Goal: Task Accomplishment & Management: Manage account settings

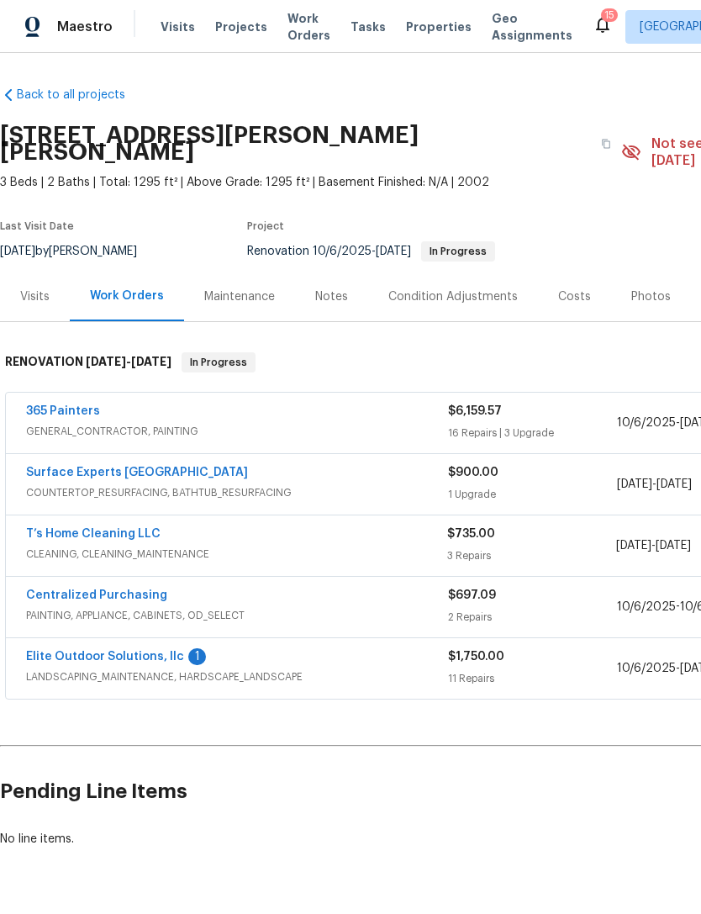
click at [74, 405] on link "365 Painters" at bounding box center [63, 411] width 74 height 12
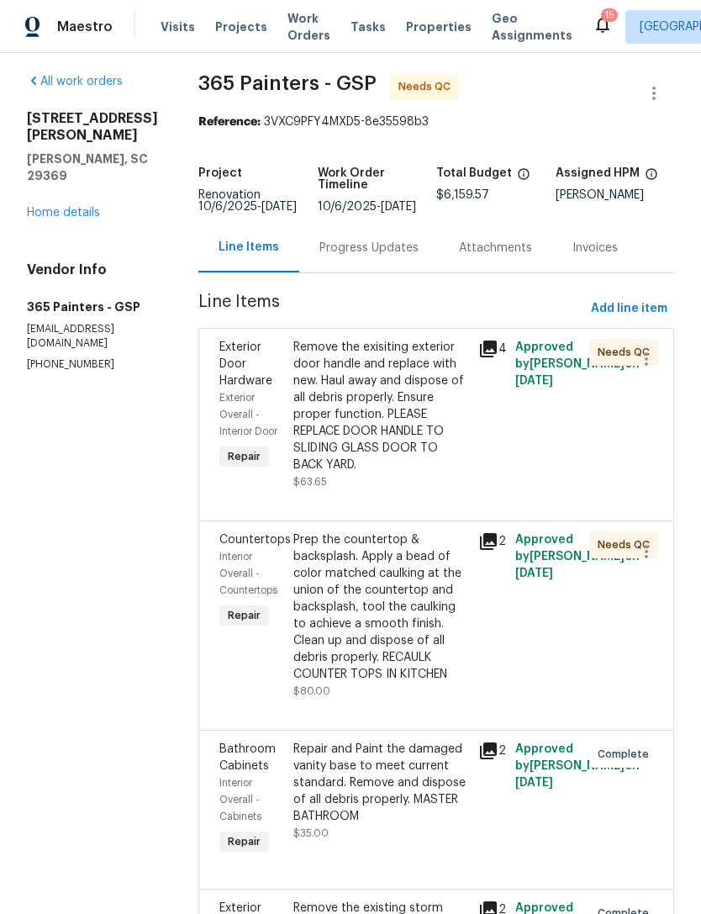
scroll to position [8, 0]
click at [646, 361] on icon "button" at bounding box center [646, 358] width 20 height 20
click at [589, 462] on div at bounding box center [350, 457] width 701 height 914
click at [367, 398] on div "Remove the exisiting exterior door handle and replace with new. Haul away and d…" at bounding box center [380, 405] width 175 height 134
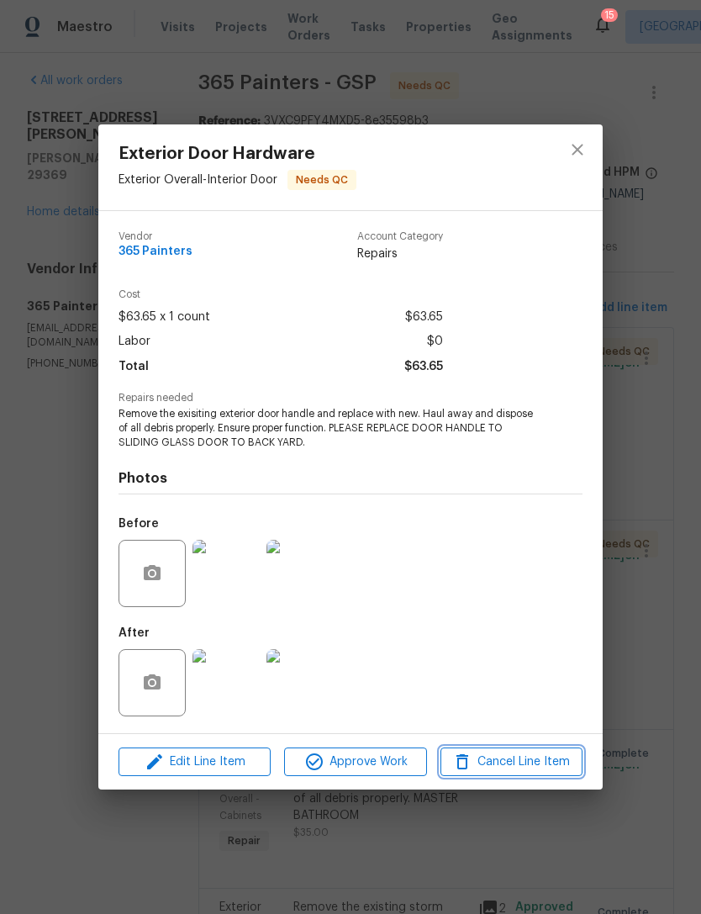
click at [530, 765] on span "Cancel Line Item" at bounding box center [512, 761] width 132 height 21
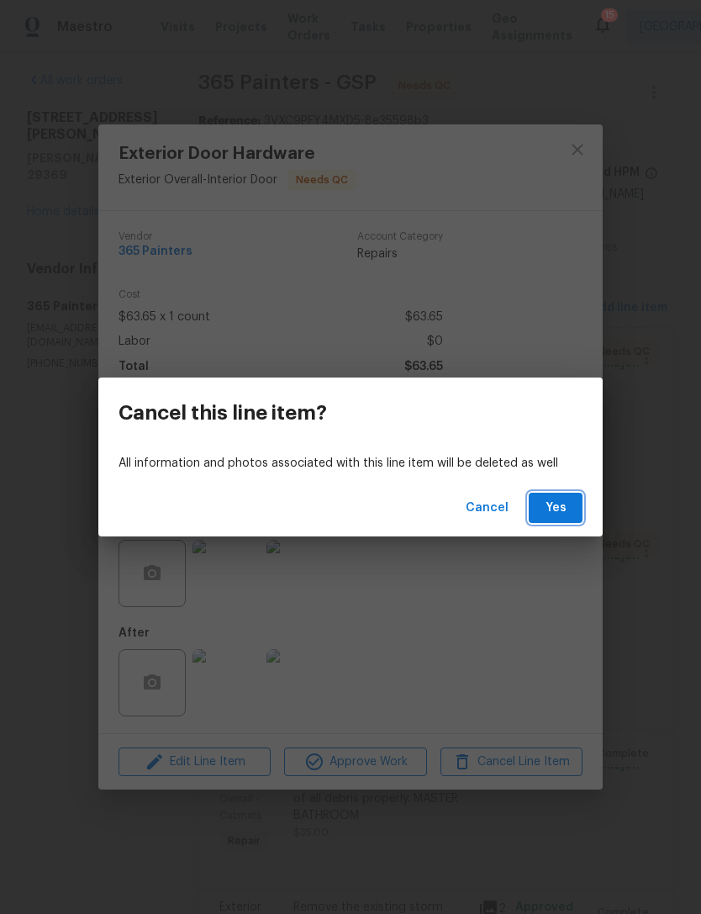
click at [560, 515] on span "Yes" at bounding box center [555, 508] width 27 height 21
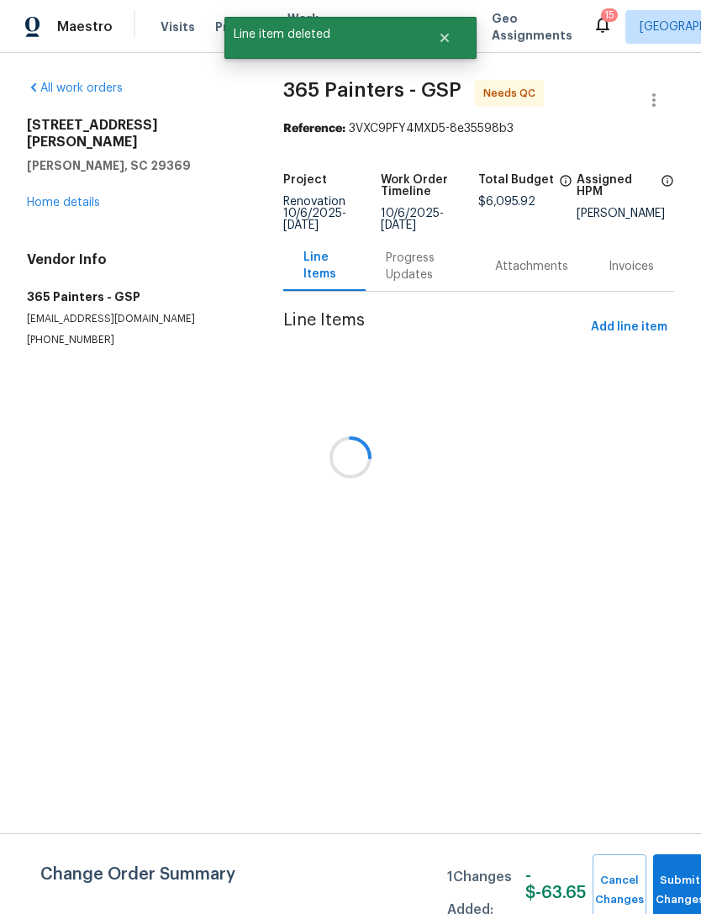
scroll to position [0, 0]
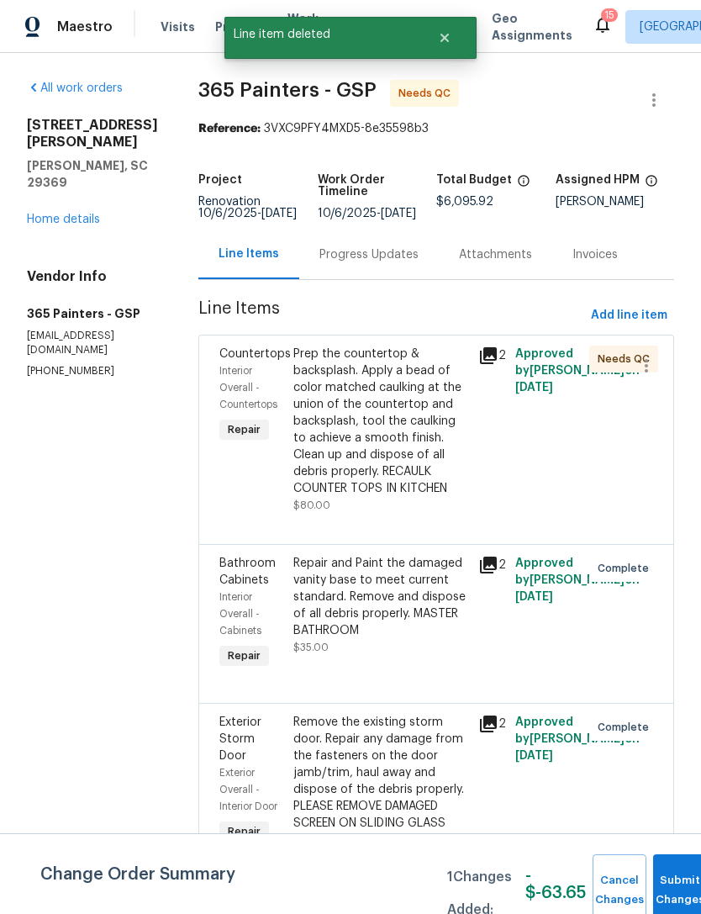
click at [356, 419] on div "Prep the countertop & backsplash. Apply a bead of color matched caulking at the…" at bounding box center [380, 420] width 175 height 151
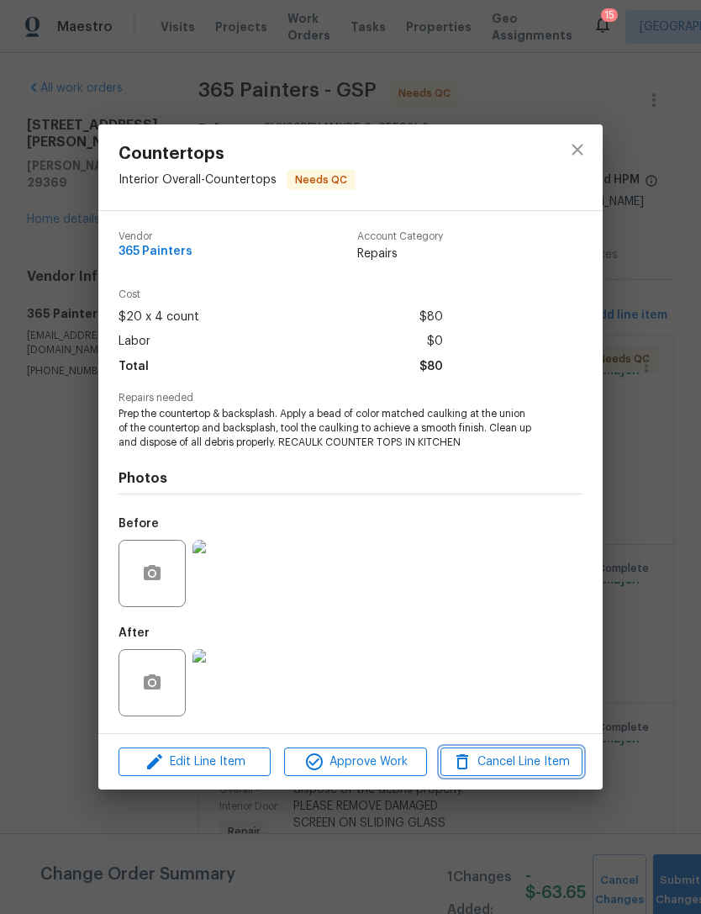
click at [515, 763] on span "Cancel Line Item" at bounding box center [512, 761] width 132 height 21
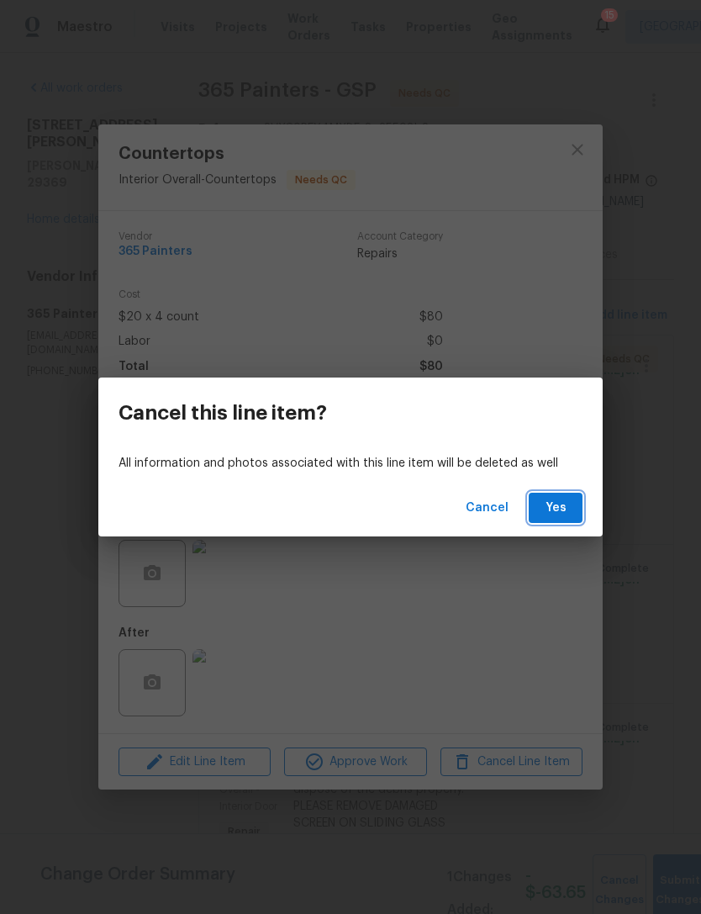
click at [563, 510] on span "Yes" at bounding box center [555, 508] width 27 height 21
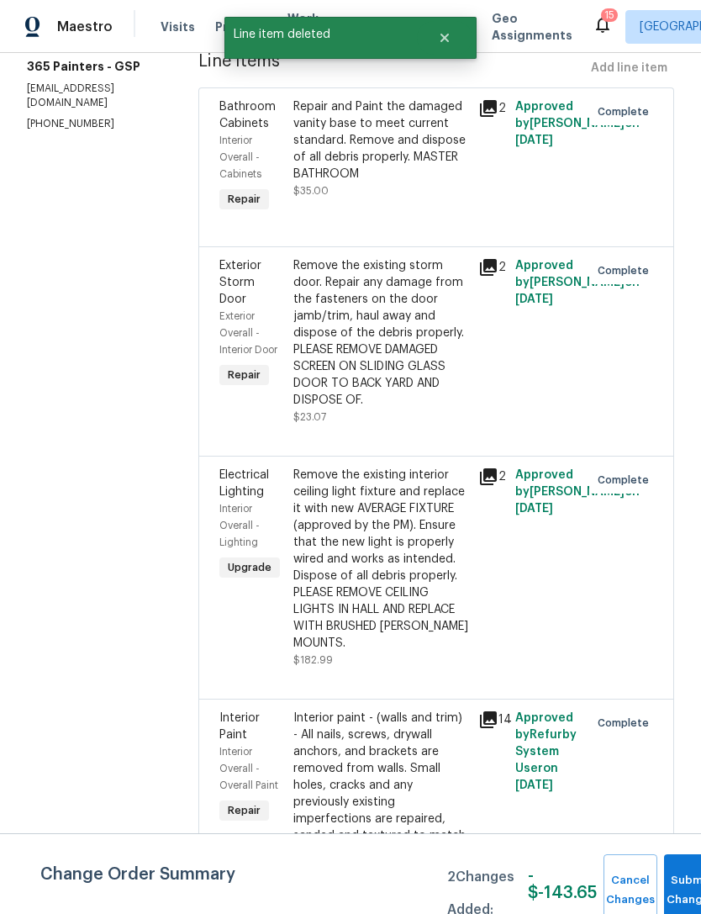
scroll to position [246, 0]
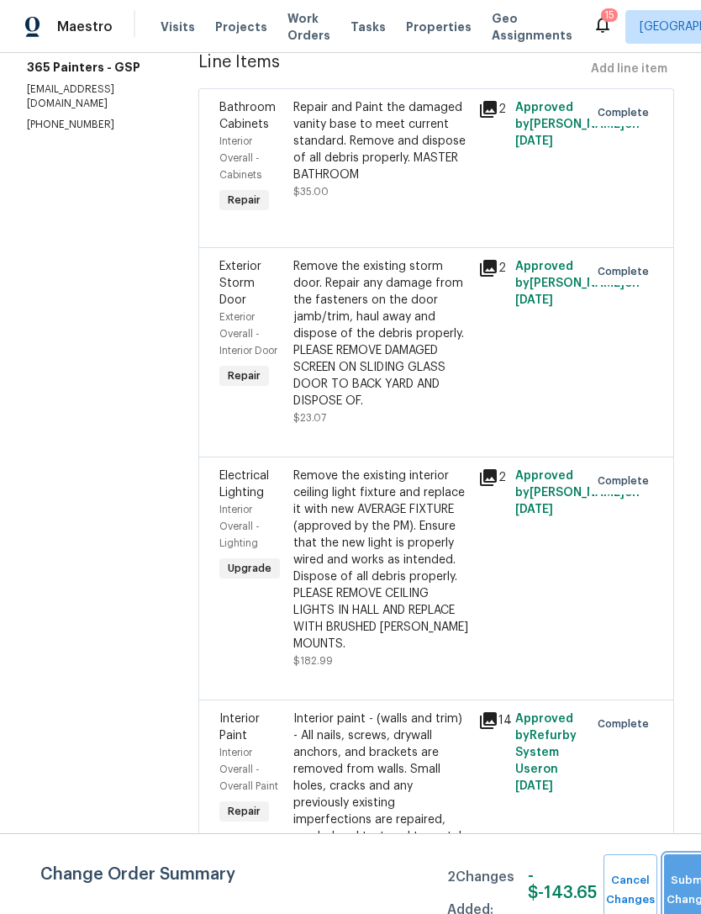
click at [677, 881] on button "Submit Changes" at bounding box center [691, 890] width 54 height 72
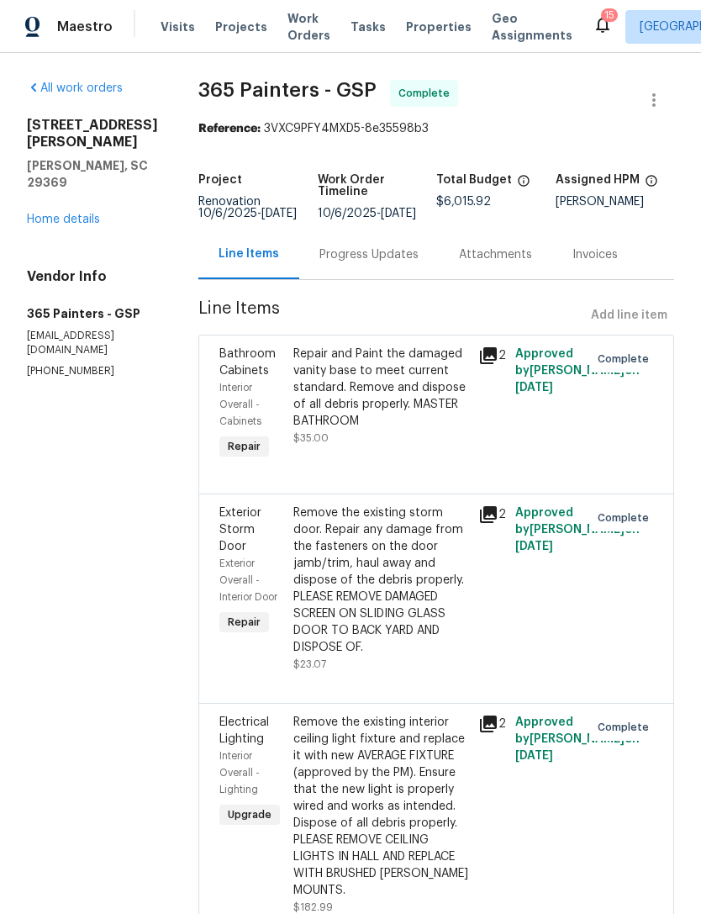
scroll to position [0, 0]
click at [245, 24] on span "Projects" at bounding box center [241, 26] width 52 height 17
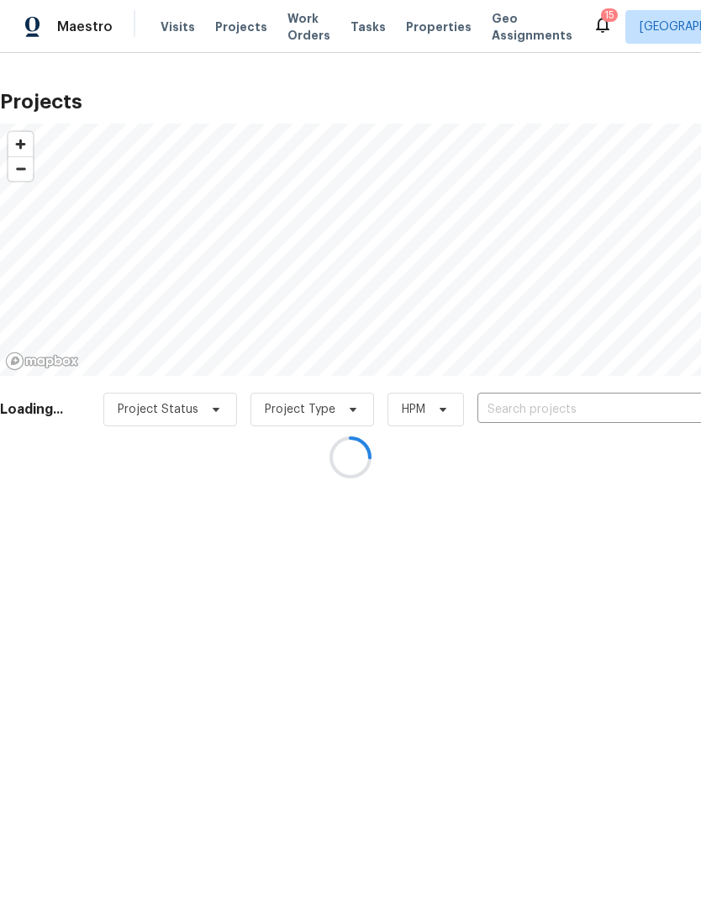
click at [409, 34] on div at bounding box center [350, 457] width 701 height 914
click at [423, 28] on div at bounding box center [350, 457] width 701 height 914
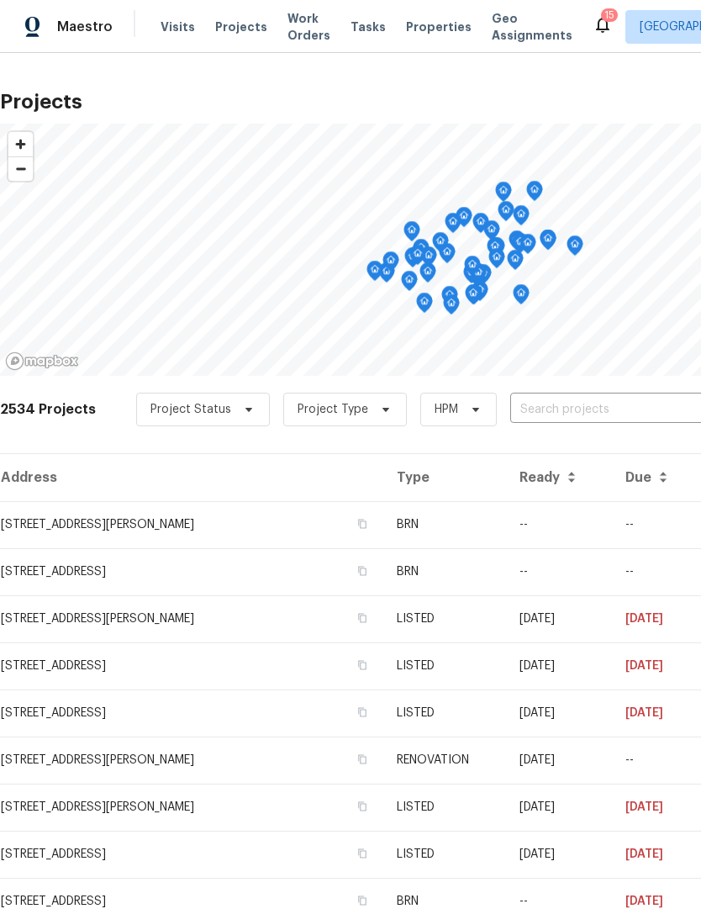
click at [416, 29] on span "Properties" at bounding box center [439, 26] width 66 height 17
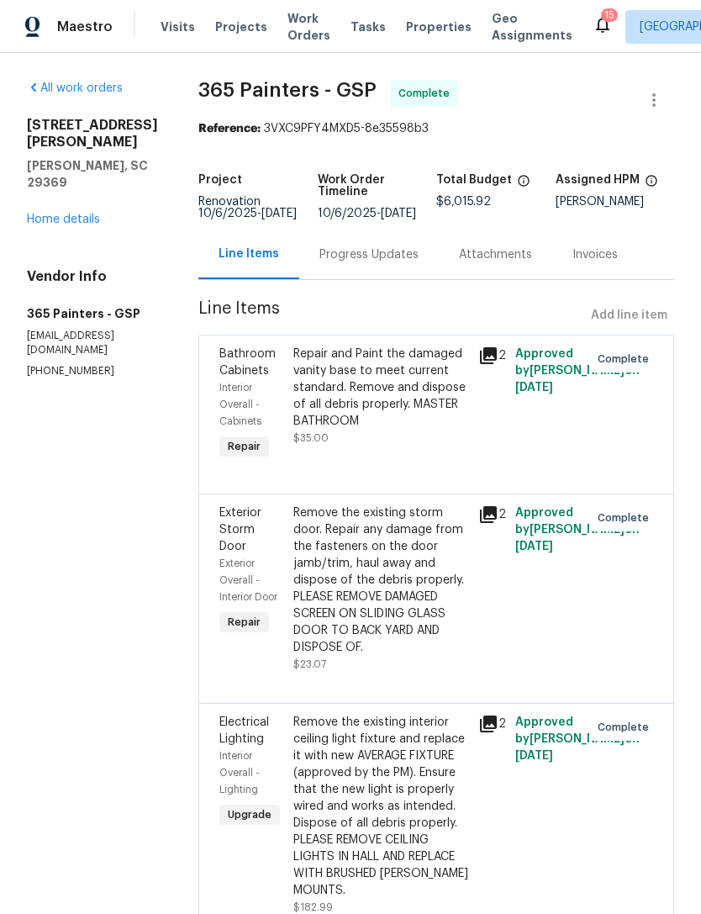
click at [74, 214] on link "Home details" at bounding box center [63, 220] width 73 height 12
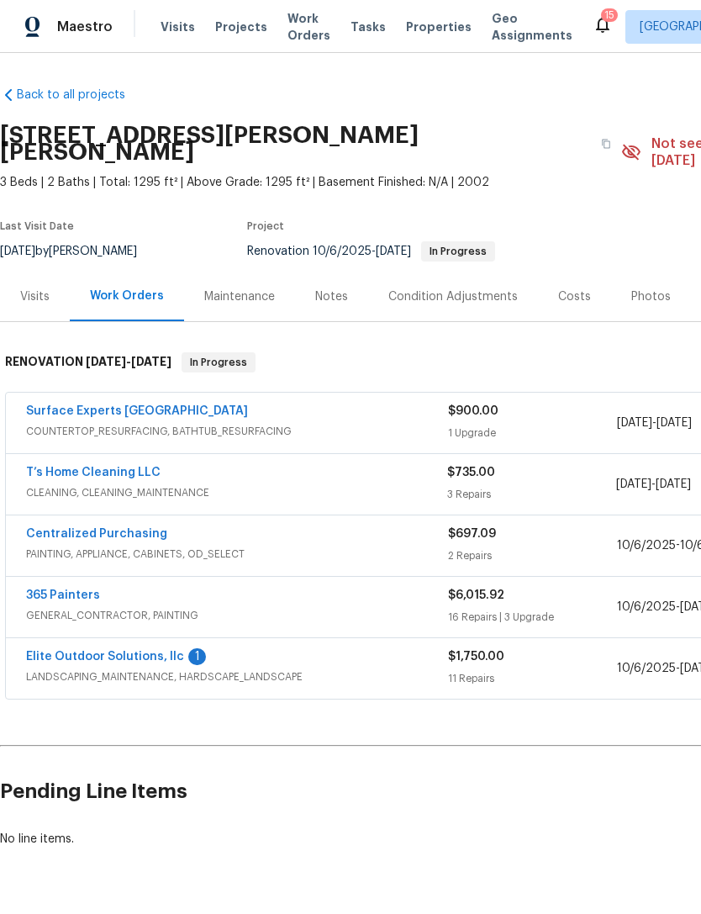
click at [119, 405] on link "Surface Experts Greenville" at bounding box center [137, 411] width 222 height 12
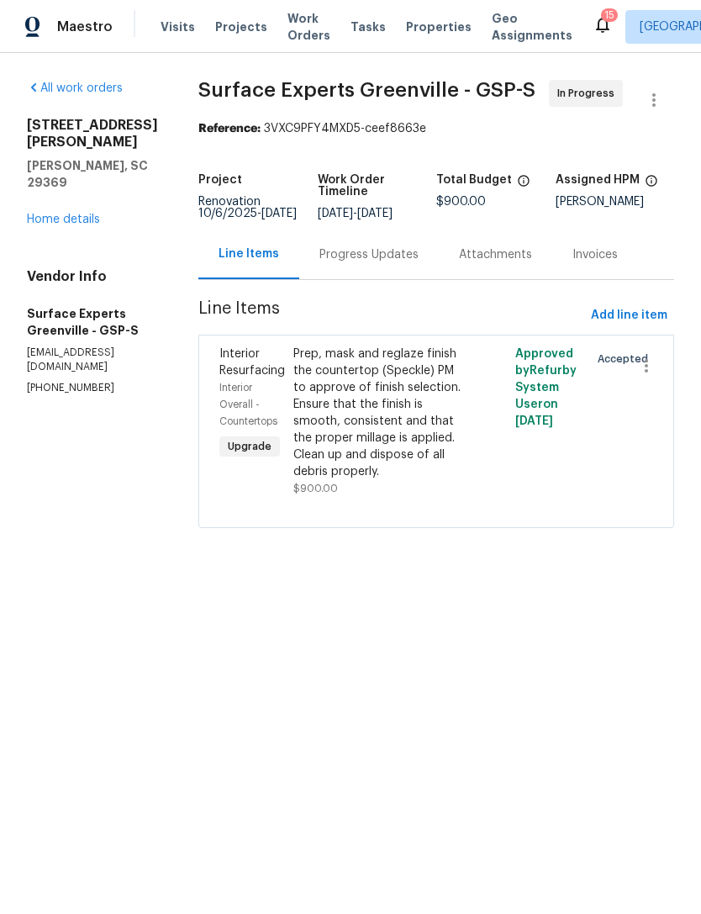
click at [67, 214] on link "Home details" at bounding box center [63, 220] width 73 height 12
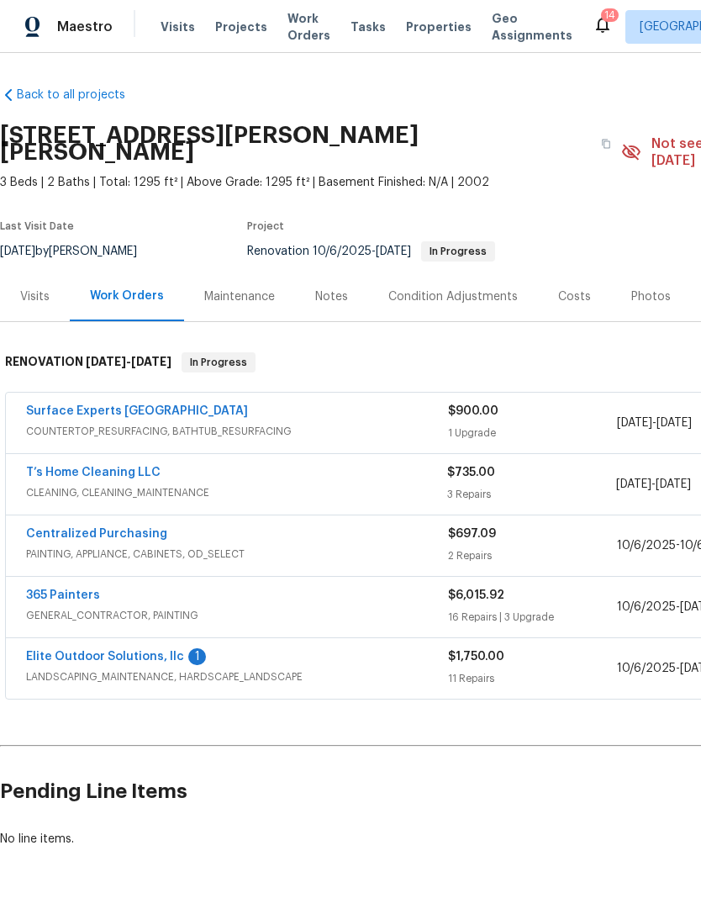
click at [575, 288] on div "Costs" at bounding box center [574, 296] width 33 height 17
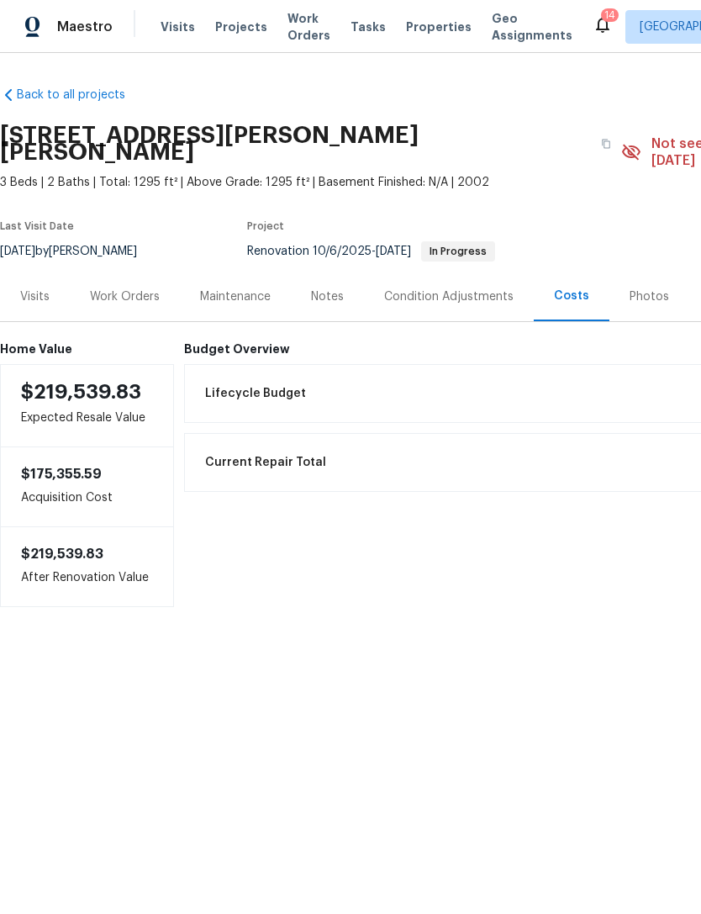
click at [121, 272] on div "Work Orders" at bounding box center [125, 297] width 110 height 50
